Goal: Transaction & Acquisition: Purchase product/service

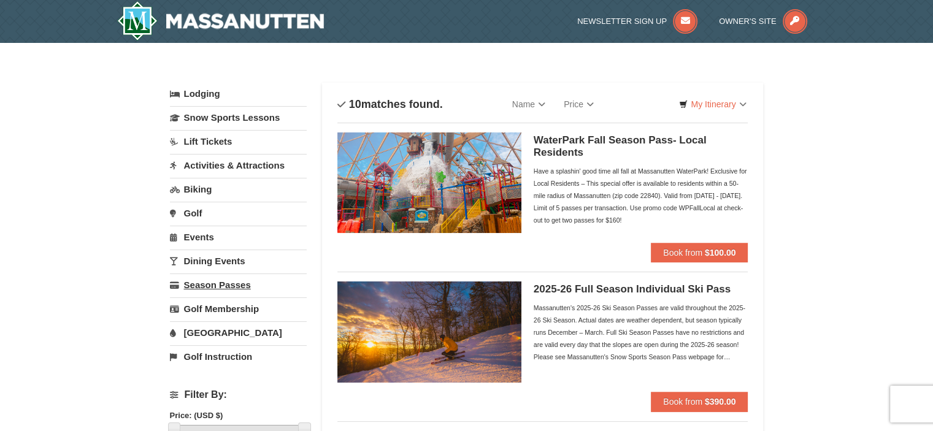
click at [235, 286] on link "Season Passes" at bounding box center [238, 285] width 137 height 23
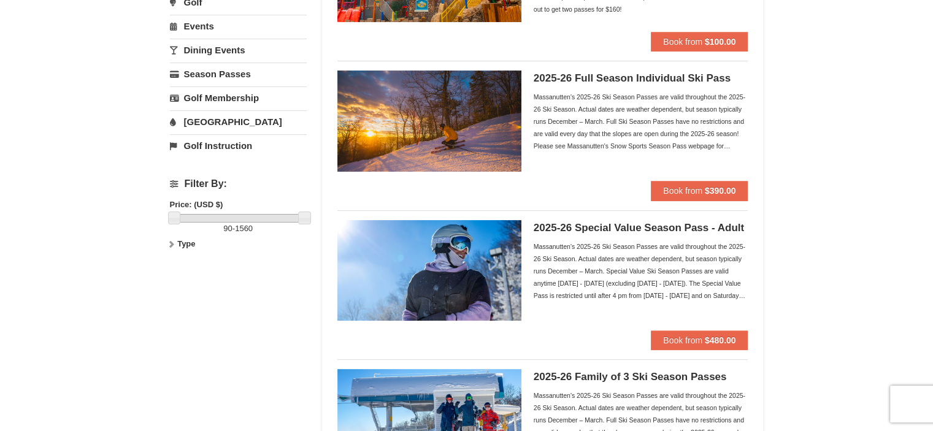
scroll to position [184, 0]
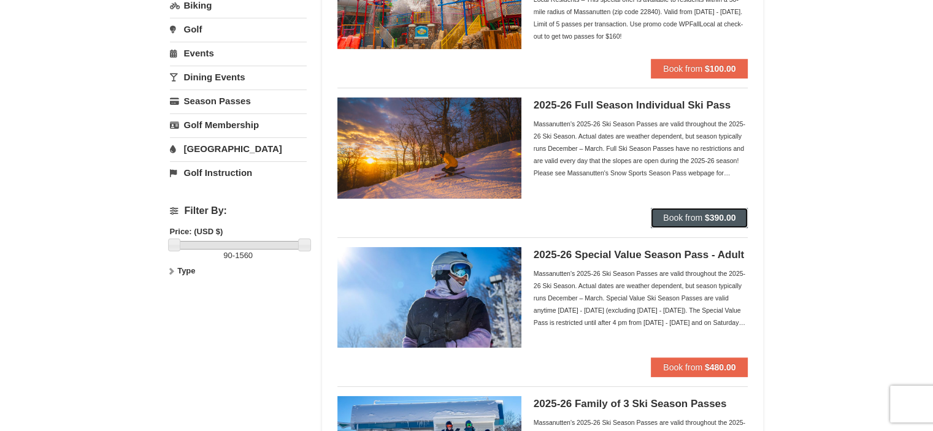
click at [671, 218] on span "Book from" at bounding box center [682, 218] width 39 height 10
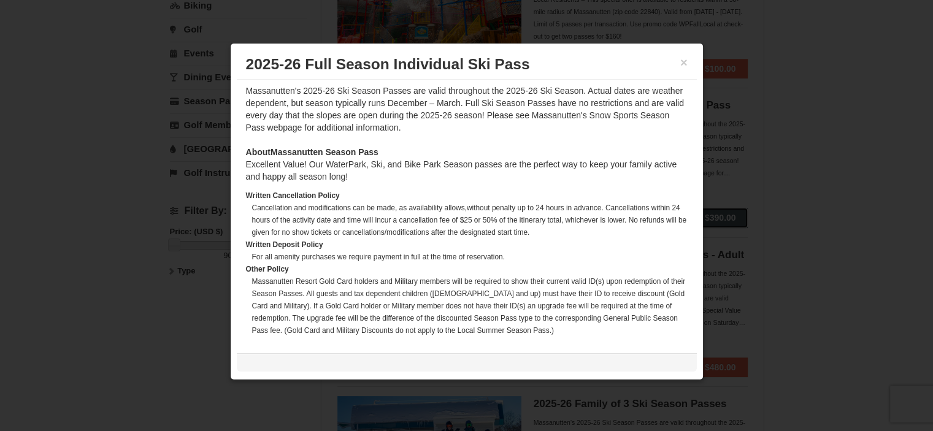
scroll to position [421, 0]
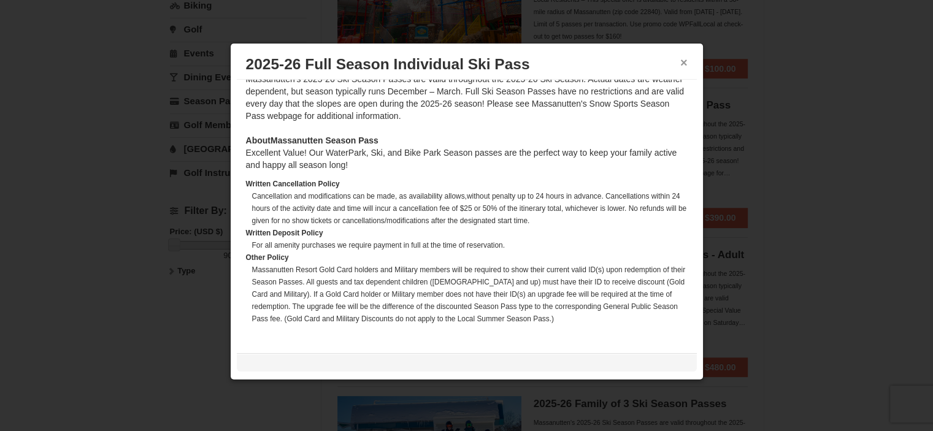
click at [684, 63] on button "×" at bounding box center [684, 62] width 7 height 12
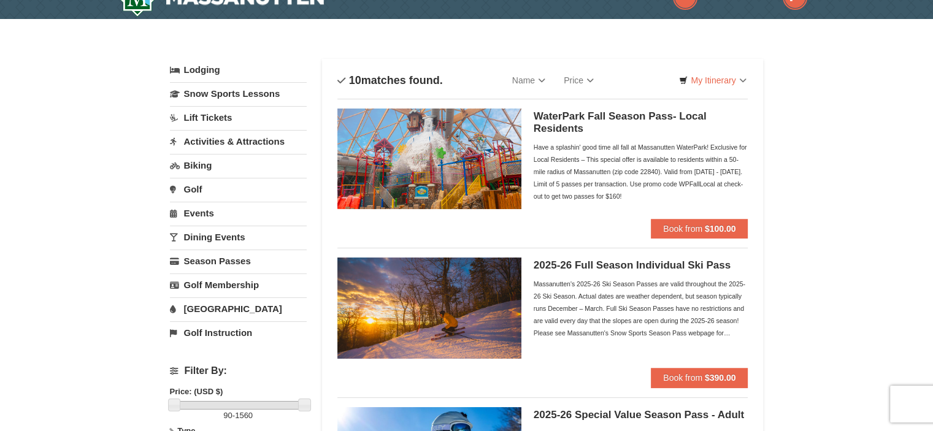
scroll to position [0, 0]
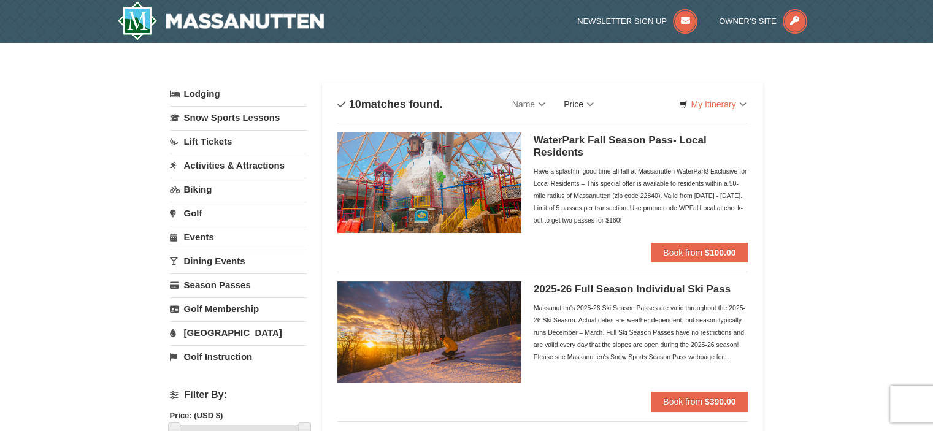
click at [576, 102] on link "Price" at bounding box center [579, 104] width 48 height 25
click at [223, 147] on link "Lift Tickets" at bounding box center [238, 141] width 137 height 23
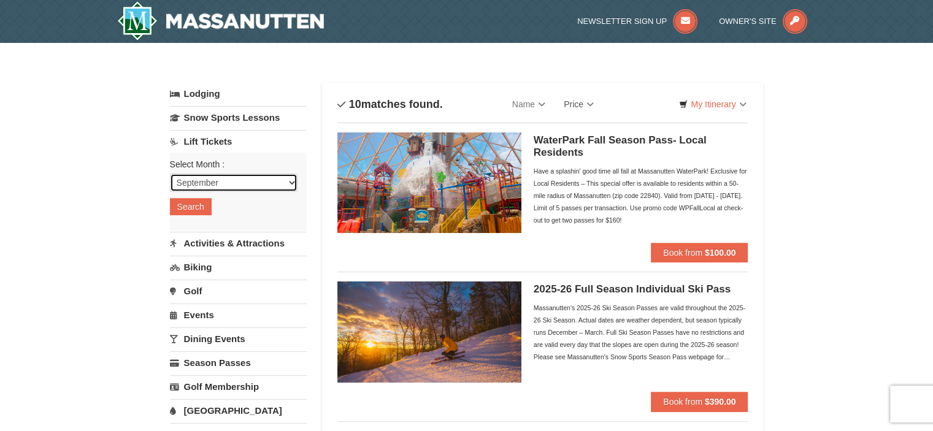
click at [295, 182] on select "September October November December January February March April May June July …" at bounding box center [234, 183] width 128 height 18
select select "1"
click at [170, 174] on select "September October November December January February March April May June July …" at bounding box center [234, 183] width 128 height 18
click at [188, 210] on button "Search" at bounding box center [191, 206] width 42 height 17
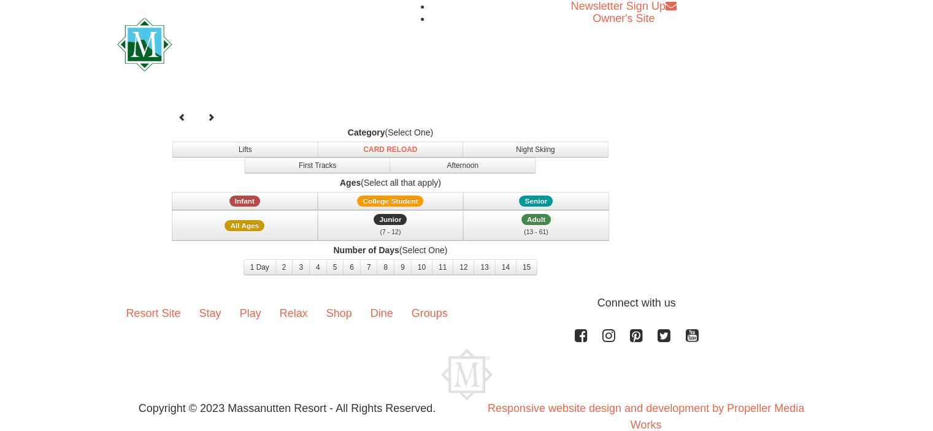
select select "1"
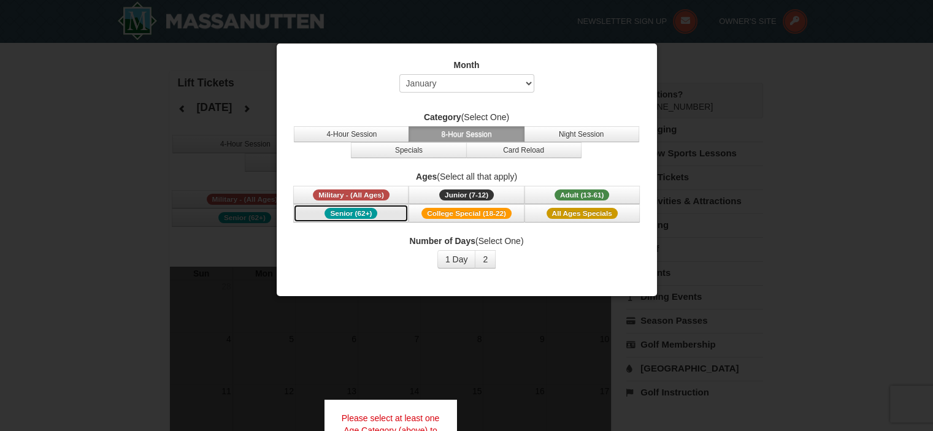
click at [345, 210] on span "Senior (62+)" at bounding box center [351, 213] width 53 height 11
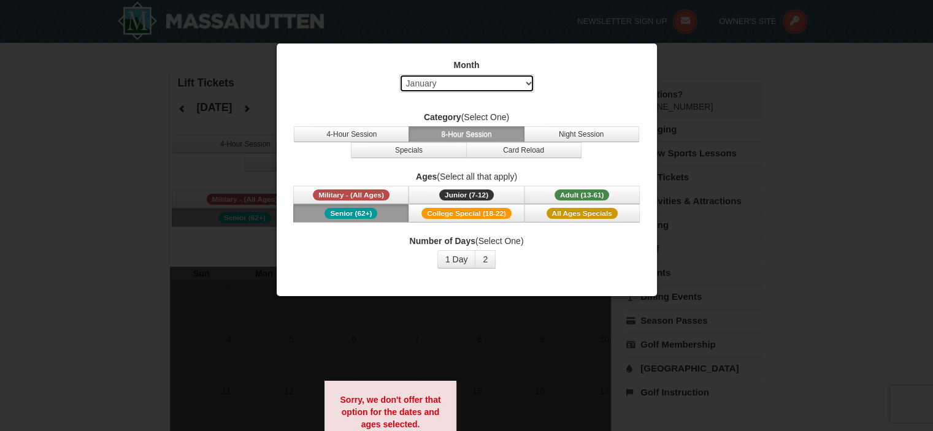
click at [530, 82] on select "Select September October November December January February March April May Jun…" at bounding box center [466, 83] width 135 height 18
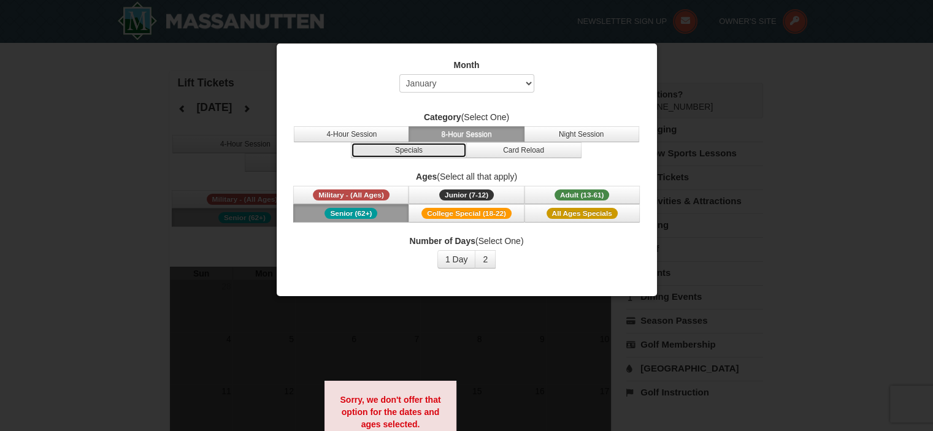
click at [403, 151] on button "Specials" at bounding box center [408, 150] width 115 height 16
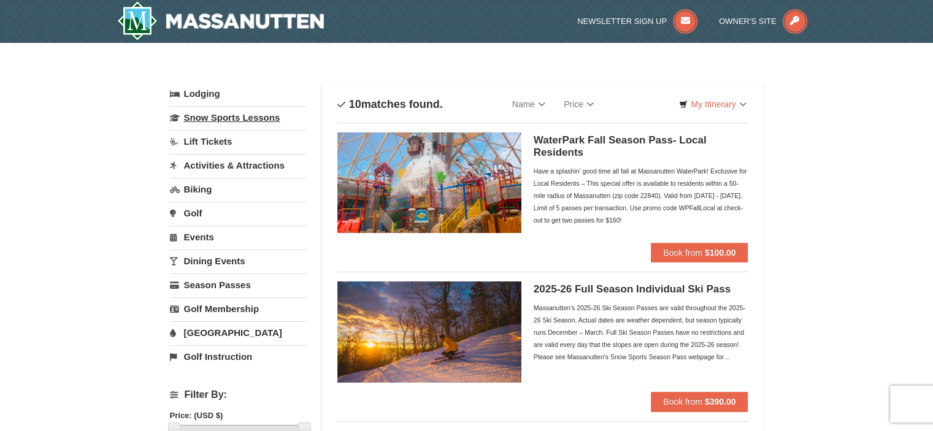
click at [251, 114] on link "Snow Sports Lessons" at bounding box center [238, 117] width 137 height 23
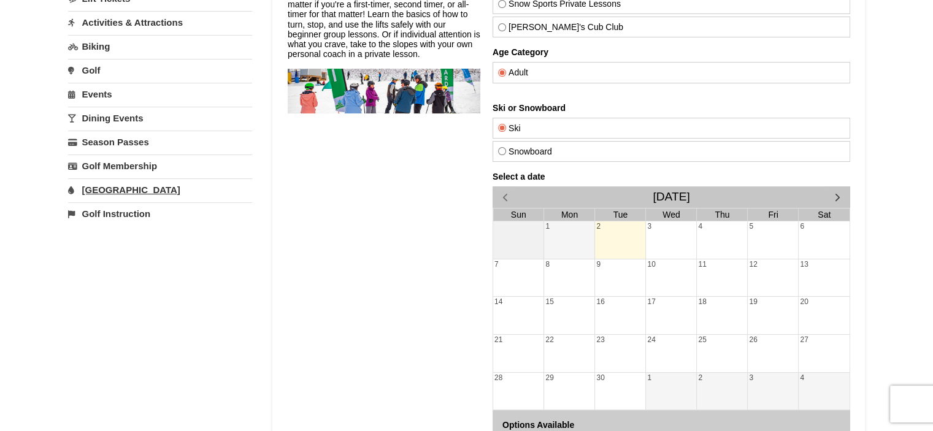
scroll to position [123, 0]
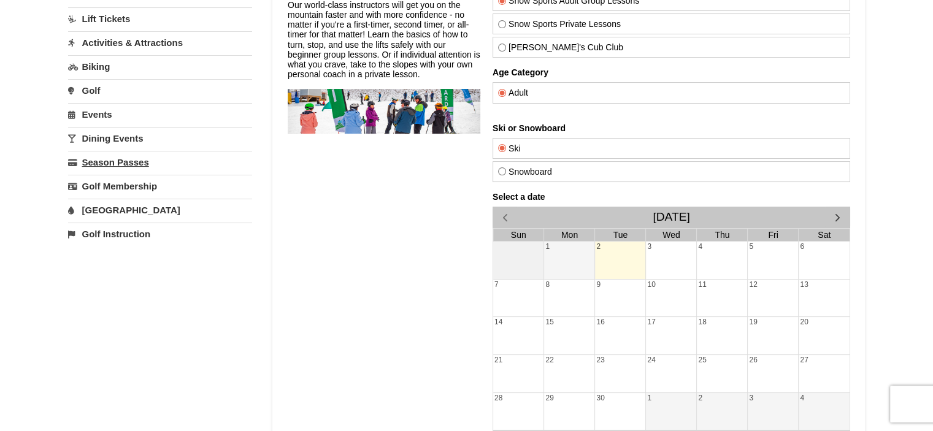
click at [141, 161] on link "Season Passes" at bounding box center [160, 162] width 184 height 23
